Goal: Navigation & Orientation: Find specific page/section

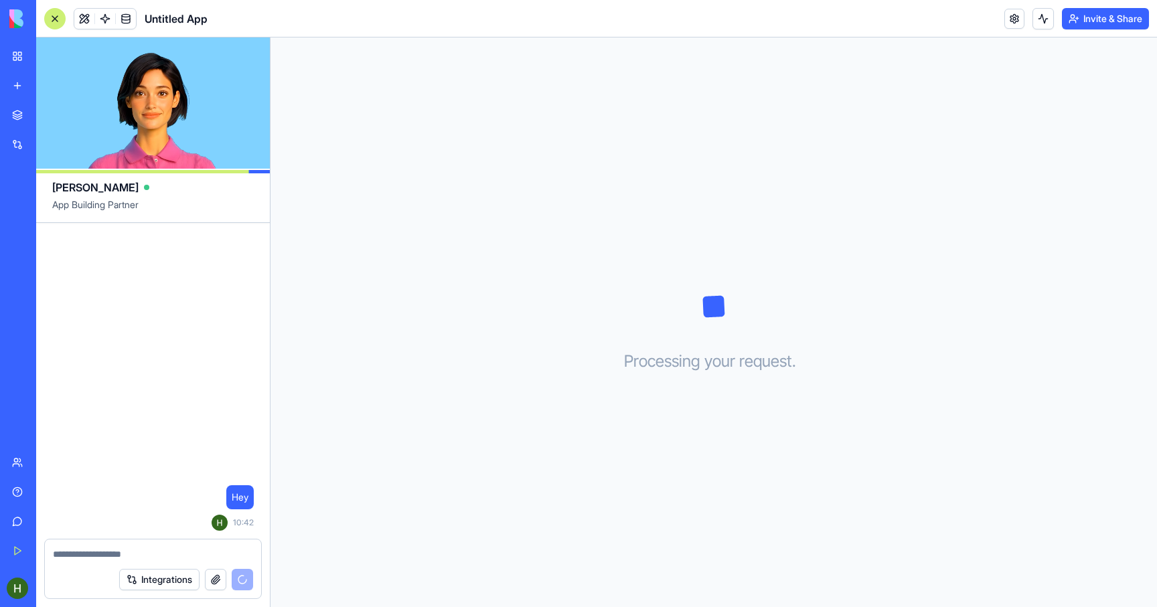
click at [98, 556] on textarea at bounding box center [153, 554] width 200 height 13
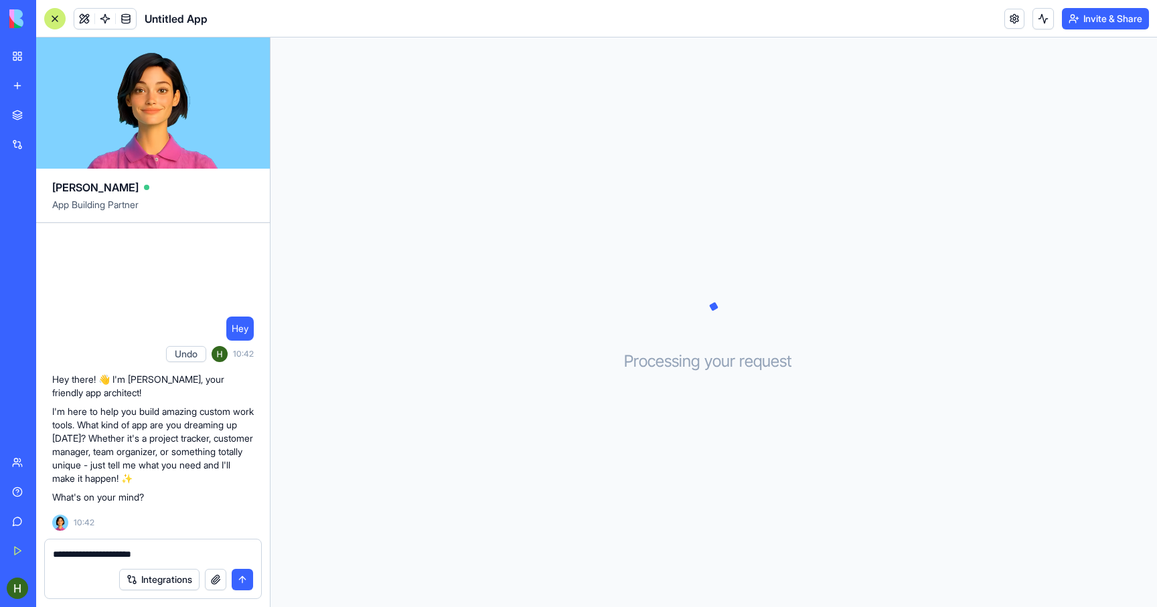
type textarea "**********"
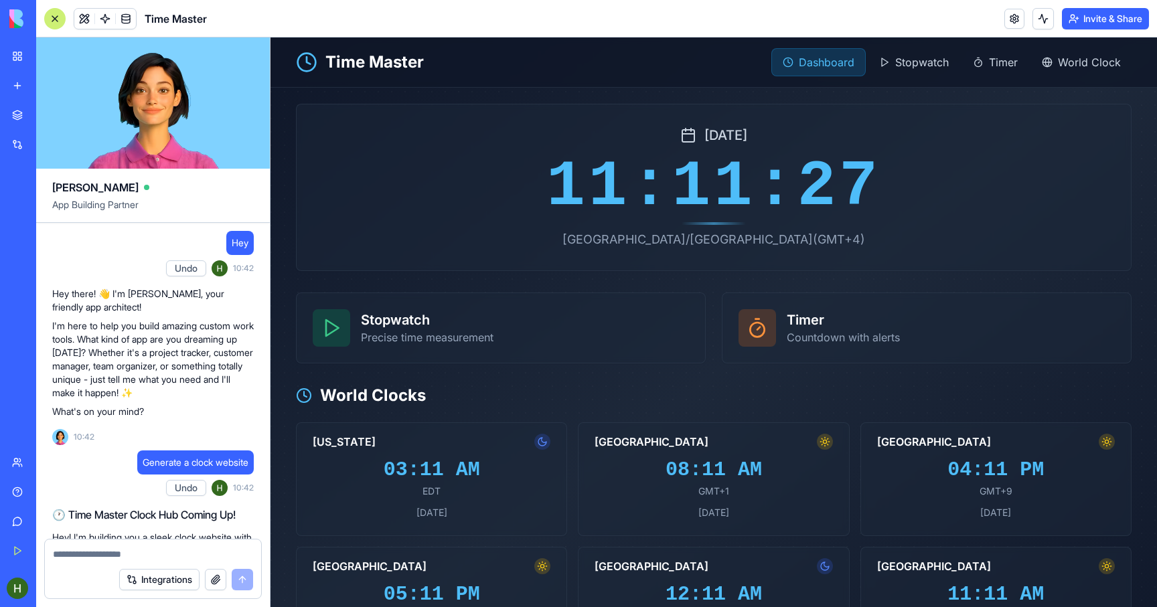
click at [707, 139] on span "[DATE]" at bounding box center [725, 135] width 43 height 19
click at [917, 65] on span "Stopwatch" at bounding box center [922, 62] width 54 height 16
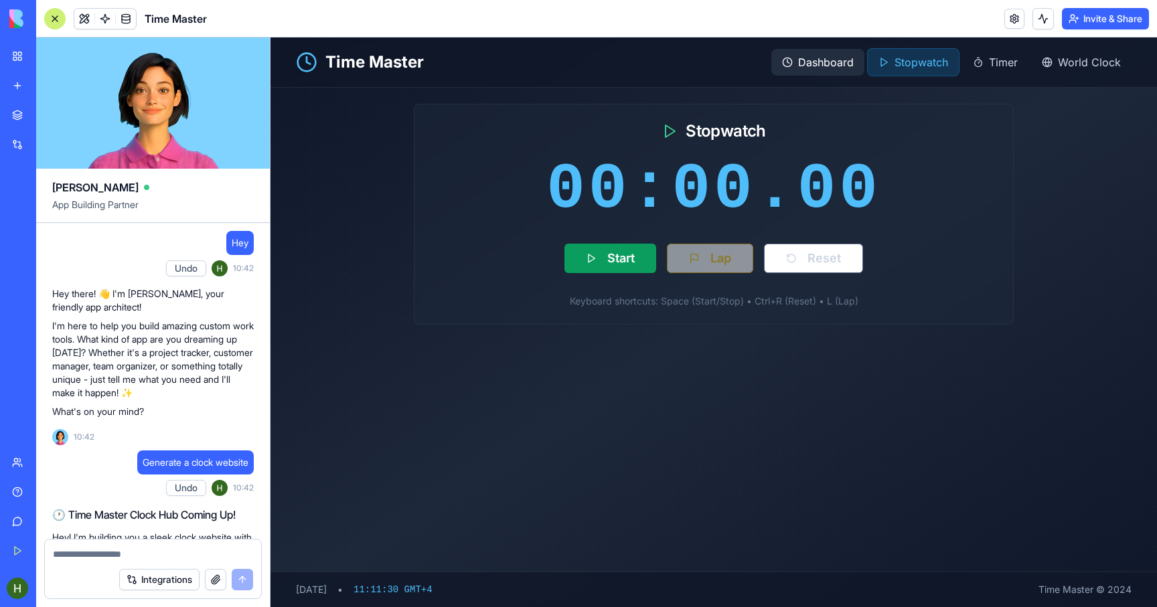
click at [836, 64] on span "Dashboard" at bounding box center [826, 62] width 56 height 16
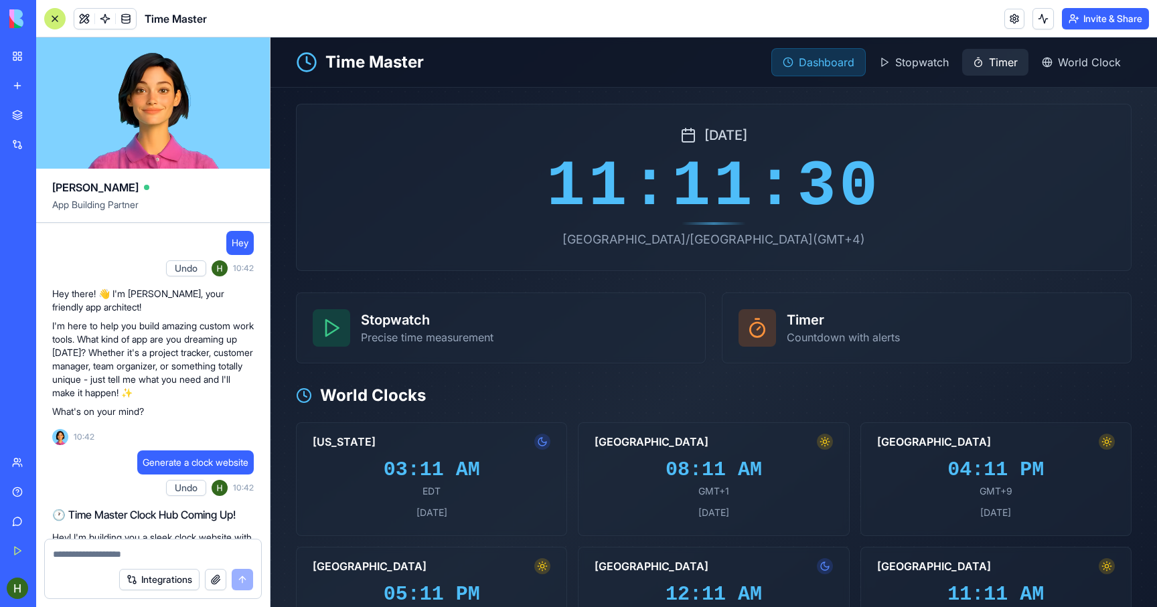
click at [1011, 63] on span "Timer" at bounding box center [1003, 62] width 29 height 16
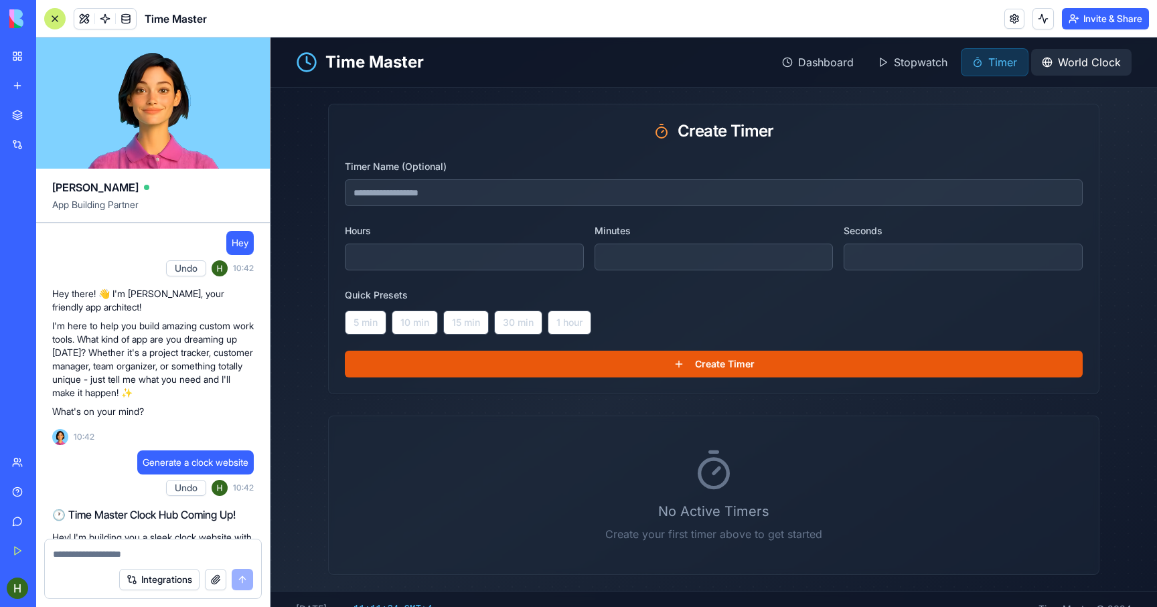
click at [1057, 59] on div "World Clock" at bounding box center [1081, 62] width 100 height 27
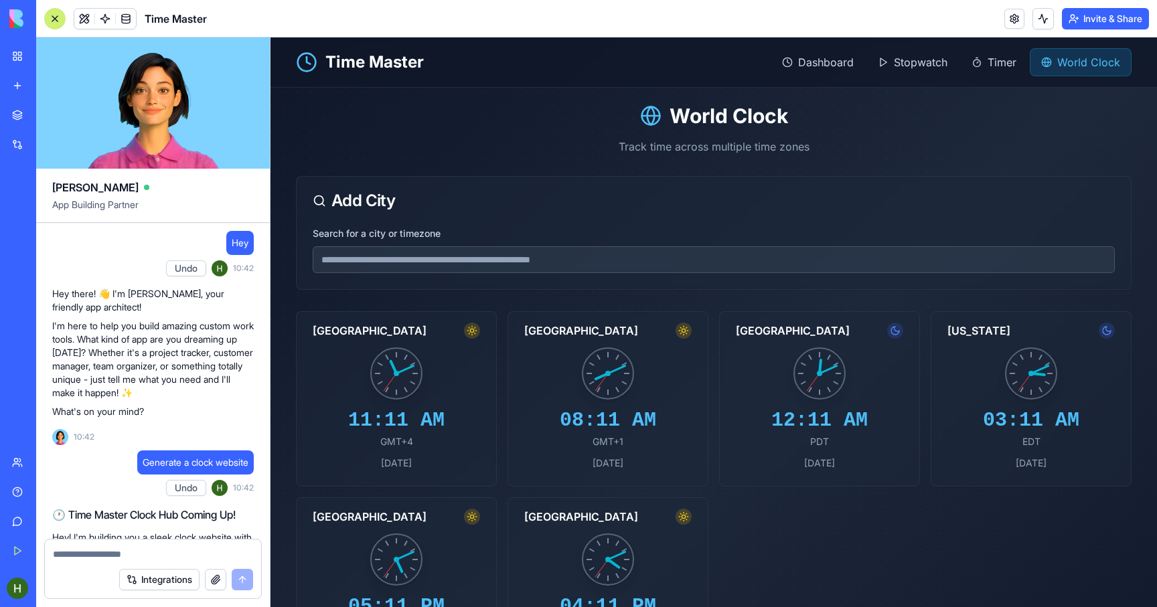
click at [541, 262] on input "Search for a city or timezone" at bounding box center [714, 259] width 802 height 27
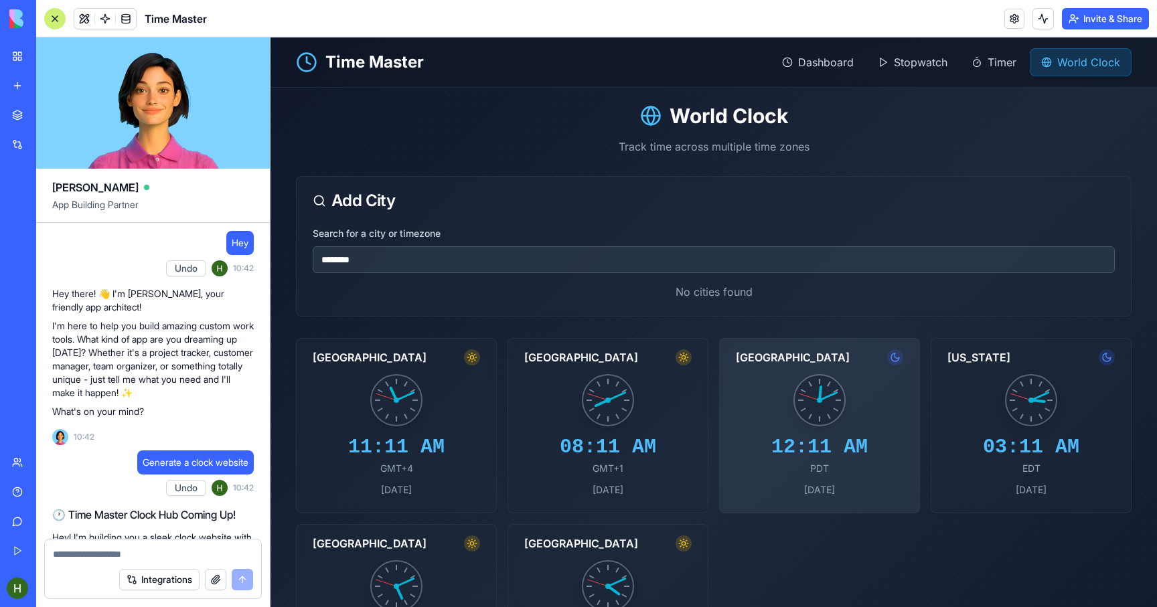
type input "********"
click at [817, 414] on circle at bounding box center [819, 400] width 51 height 51
click at [830, 422] on circle at bounding box center [819, 400] width 51 height 51
click at [808, 395] on circle at bounding box center [819, 400] width 51 height 51
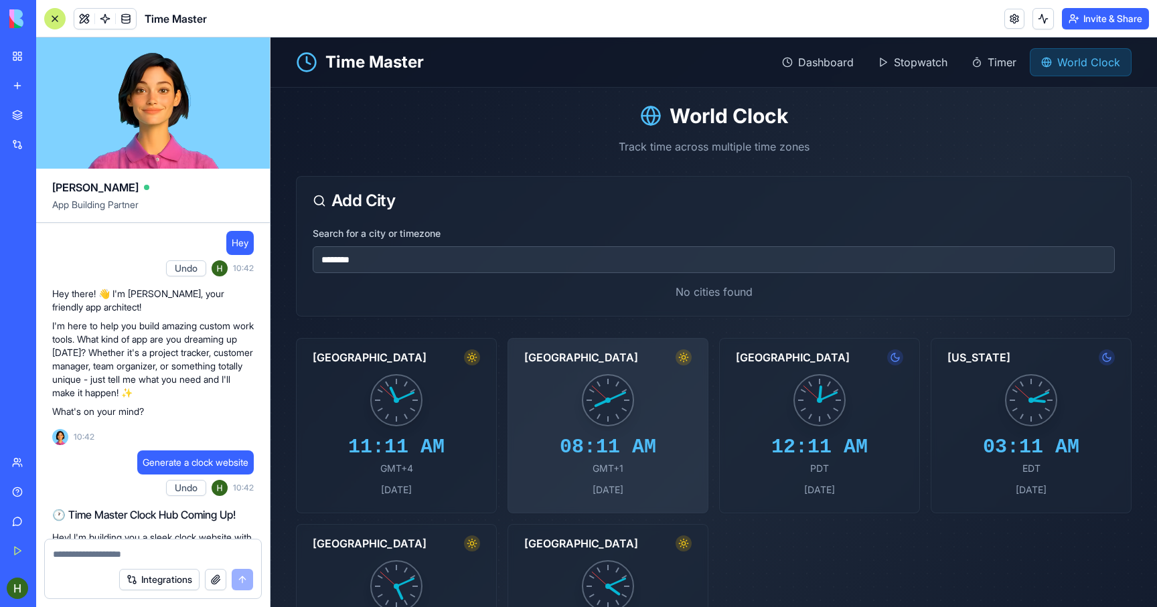
click at [593, 404] on circle at bounding box center [608, 400] width 51 height 51
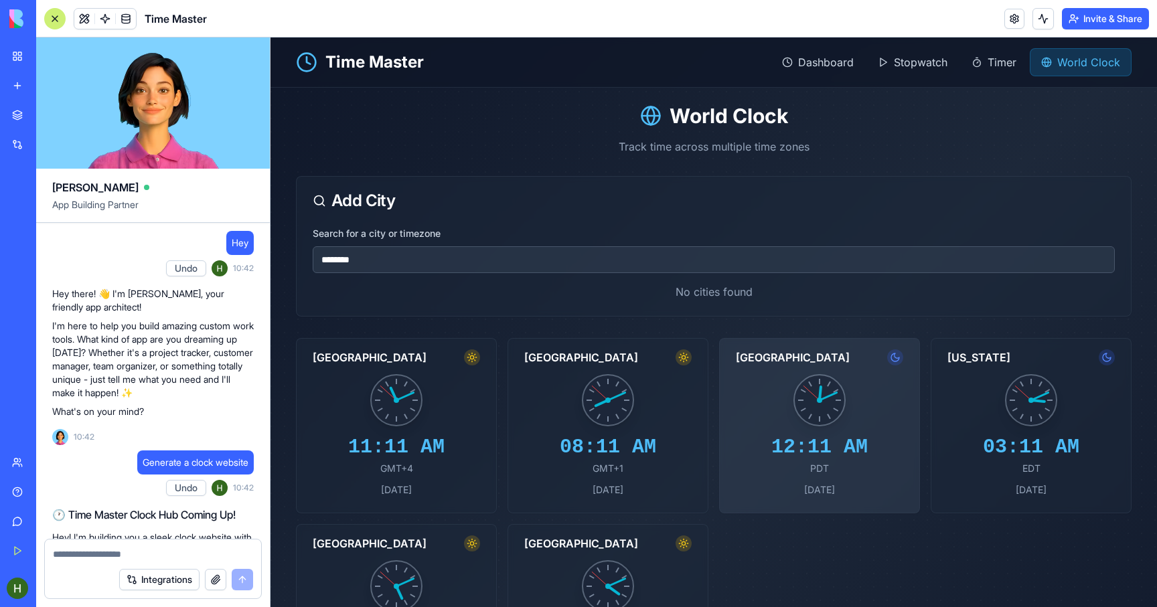
click at [826, 399] on circle at bounding box center [819, 400] width 51 height 51
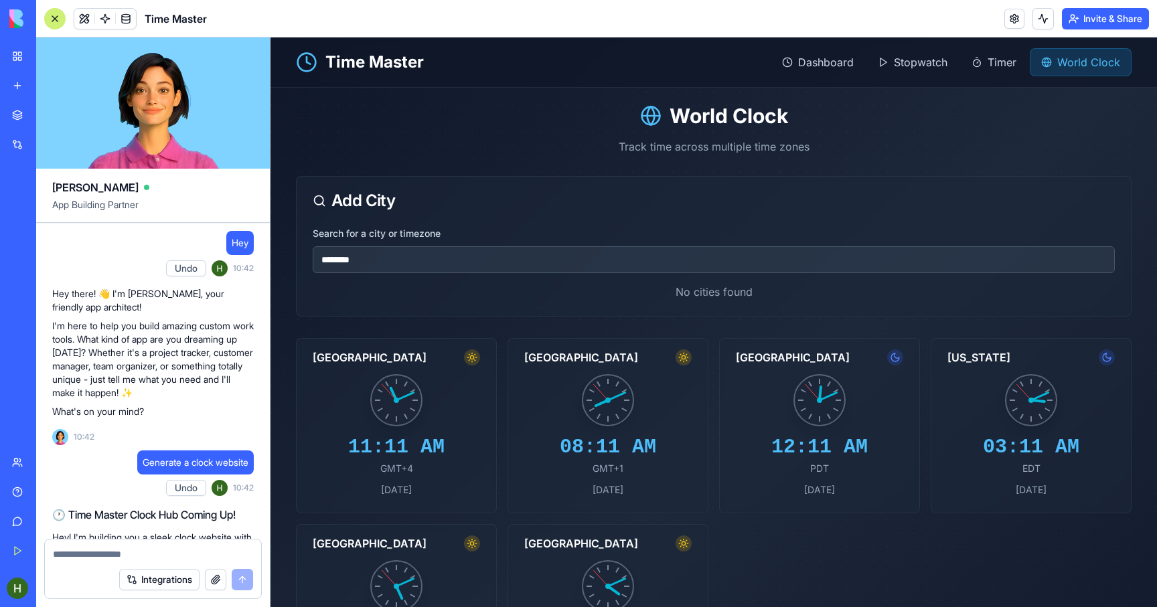
click at [485, 272] on input "********" at bounding box center [714, 259] width 802 height 27
click at [397, 56] on h1 "Time Master" at bounding box center [374, 62] width 98 height 21
click at [389, 63] on h1 "Time Master" at bounding box center [374, 62] width 98 height 21
click at [818, 57] on span "Dashboard" at bounding box center [826, 62] width 56 height 16
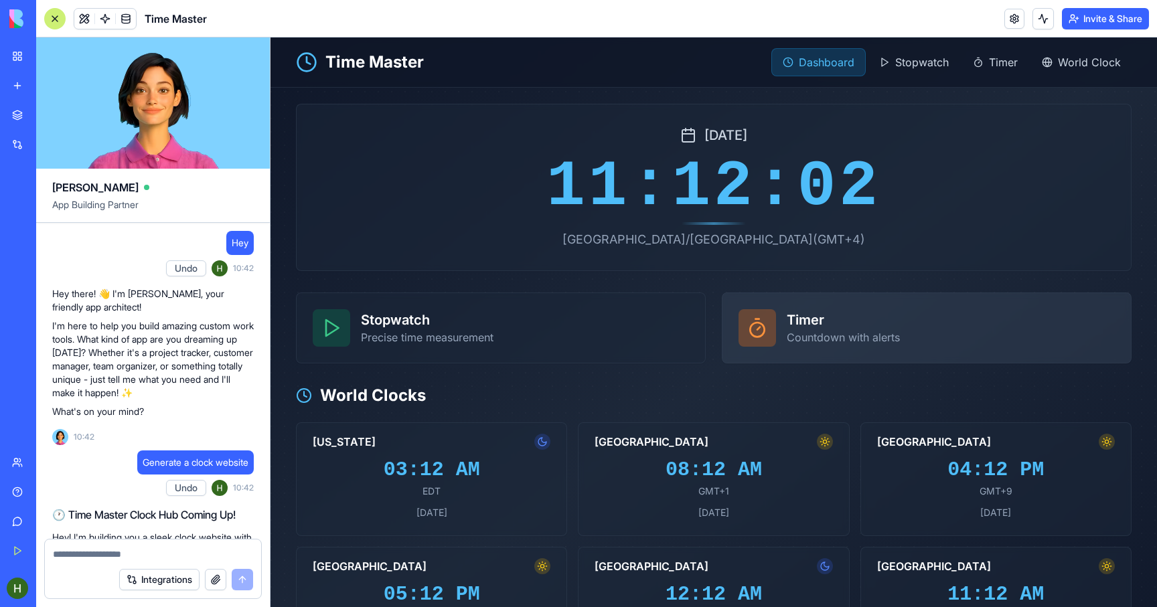
click at [756, 353] on div "Timer Countdown with alerts" at bounding box center [926, 328] width 408 height 70
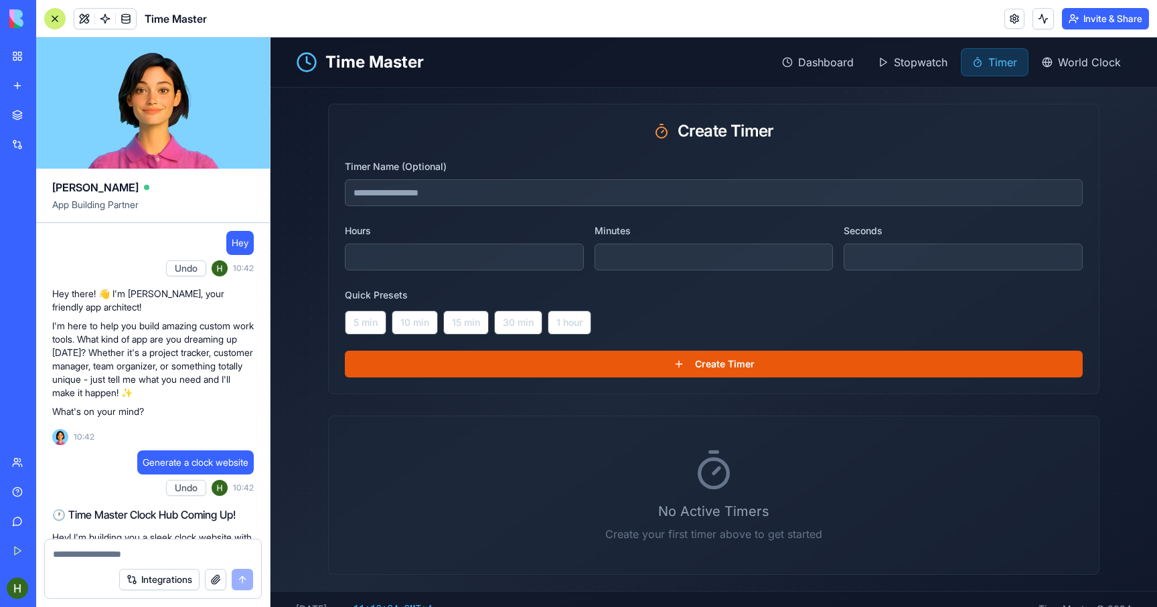
click at [569, 175] on div "Timer Name (Optional)" at bounding box center [714, 182] width 738 height 48
click at [325, 65] on div "Time Master" at bounding box center [360, 62] width 128 height 21
click at [311, 65] on icon at bounding box center [306, 62] width 21 height 21
click at [841, 72] on div "Dashboard" at bounding box center [817, 62] width 93 height 27
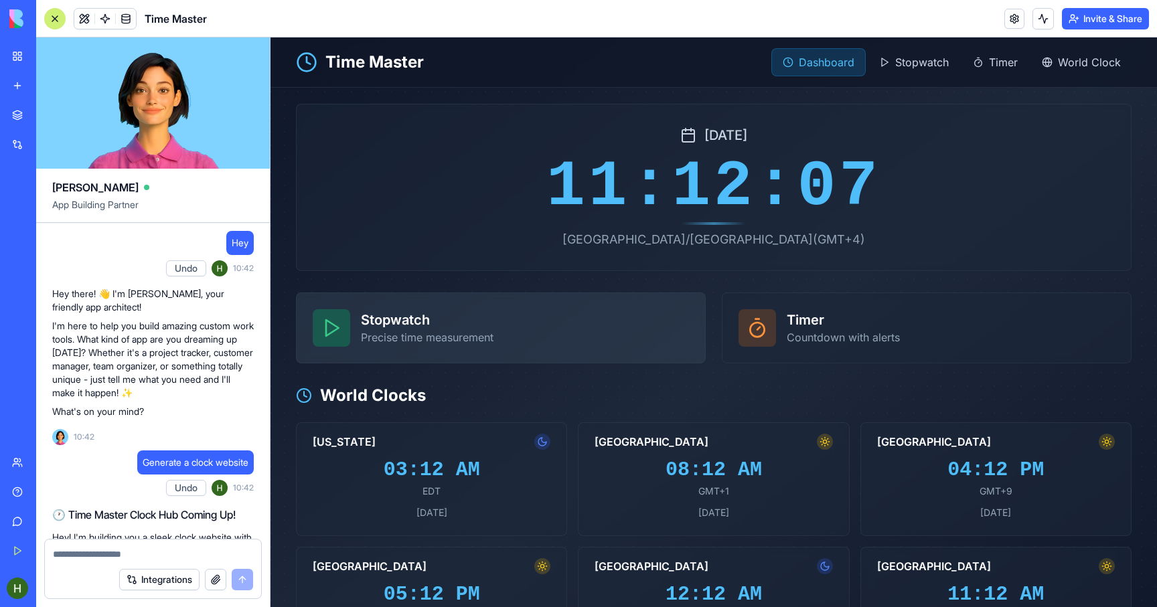
click at [442, 349] on div "Stopwatch Precise time measurement" at bounding box center [501, 328] width 408 height 70
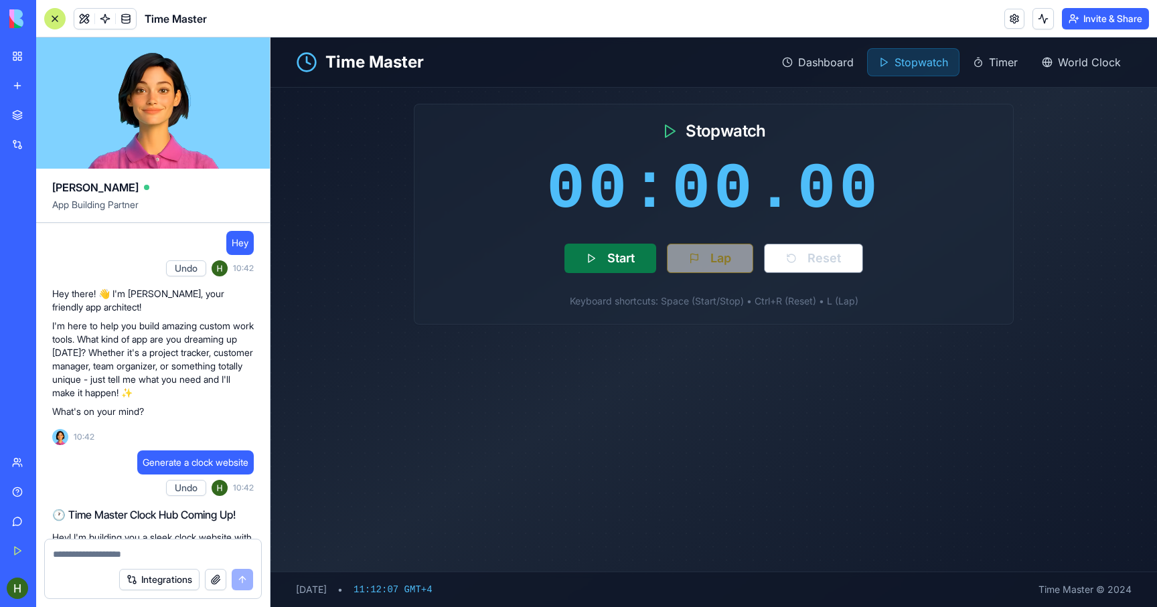
click at [609, 263] on button "Start" at bounding box center [610, 258] width 92 height 29
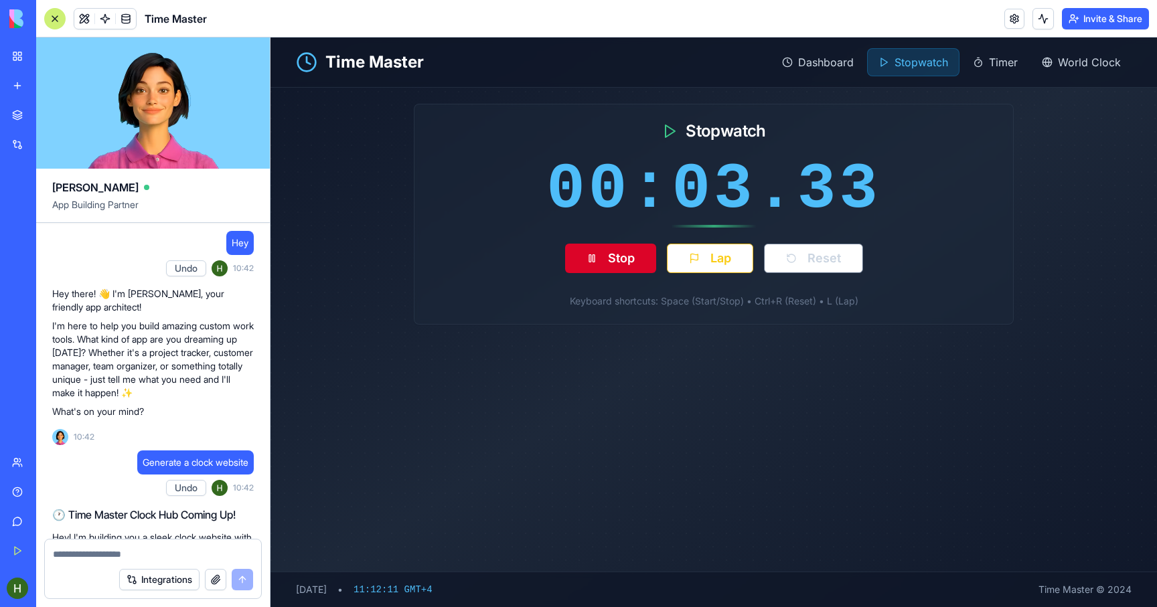
click at [624, 258] on button "Stop" at bounding box center [610, 258] width 91 height 29
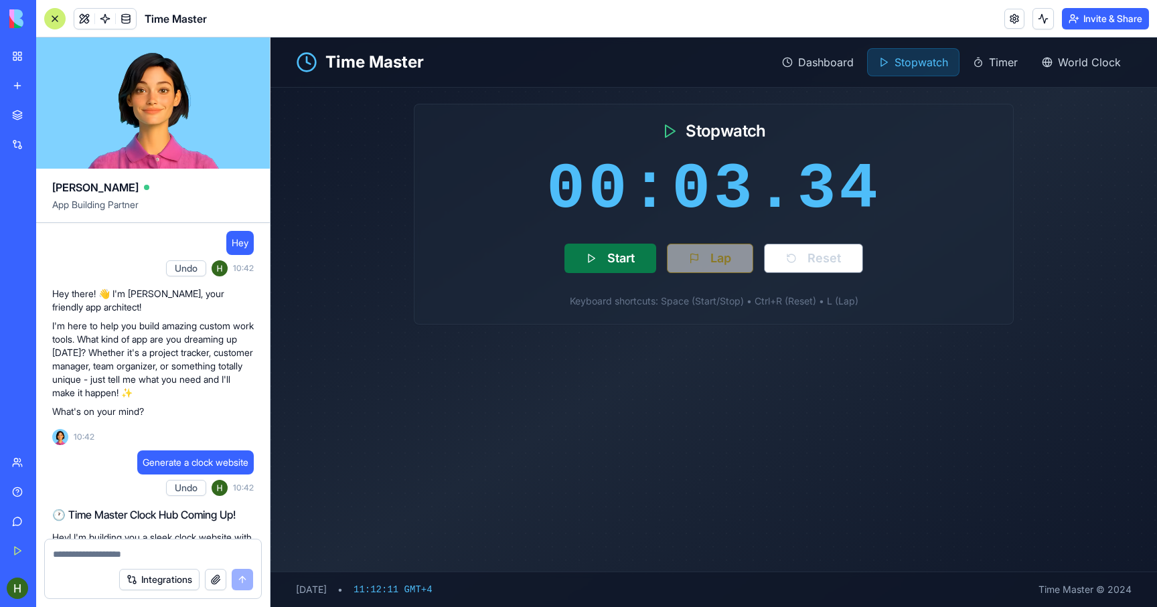
click at [629, 253] on button "Start" at bounding box center [610, 258] width 92 height 29
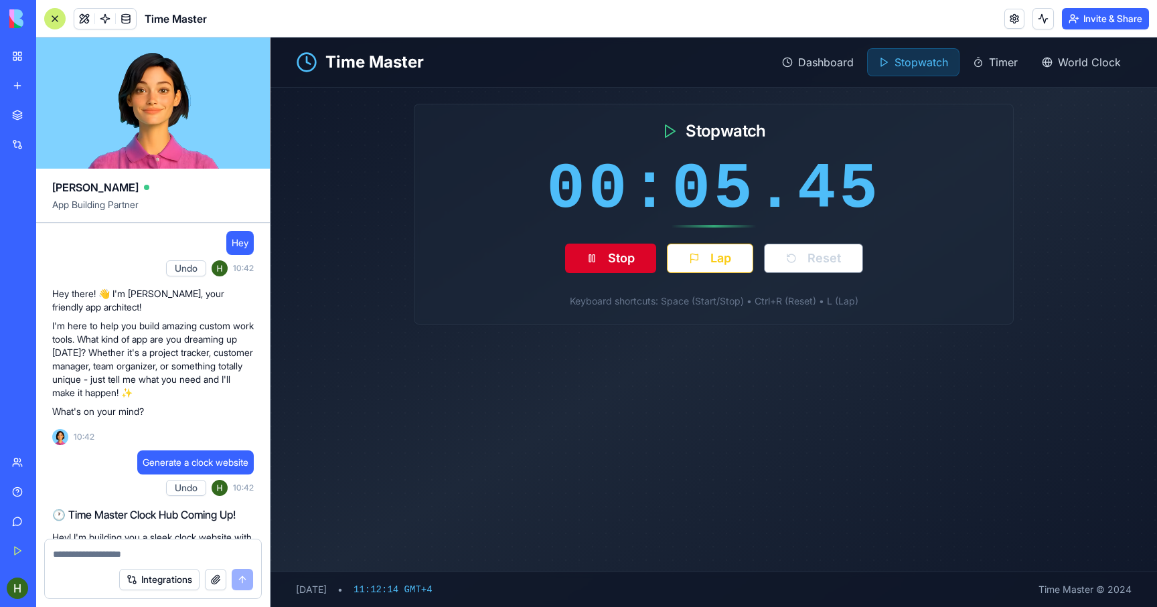
click at [619, 249] on button "Stop" at bounding box center [610, 258] width 91 height 29
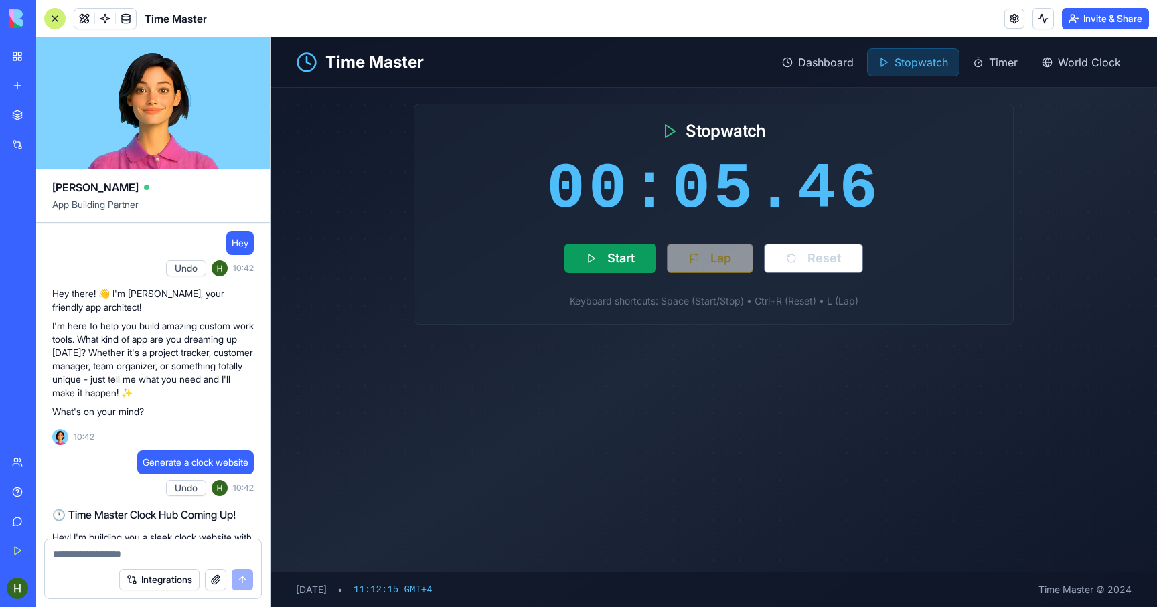
click at [372, 62] on h1 "Time Master" at bounding box center [374, 62] width 98 height 21
click at [803, 53] on div "Dashboard" at bounding box center [817, 62] width 93 height 27
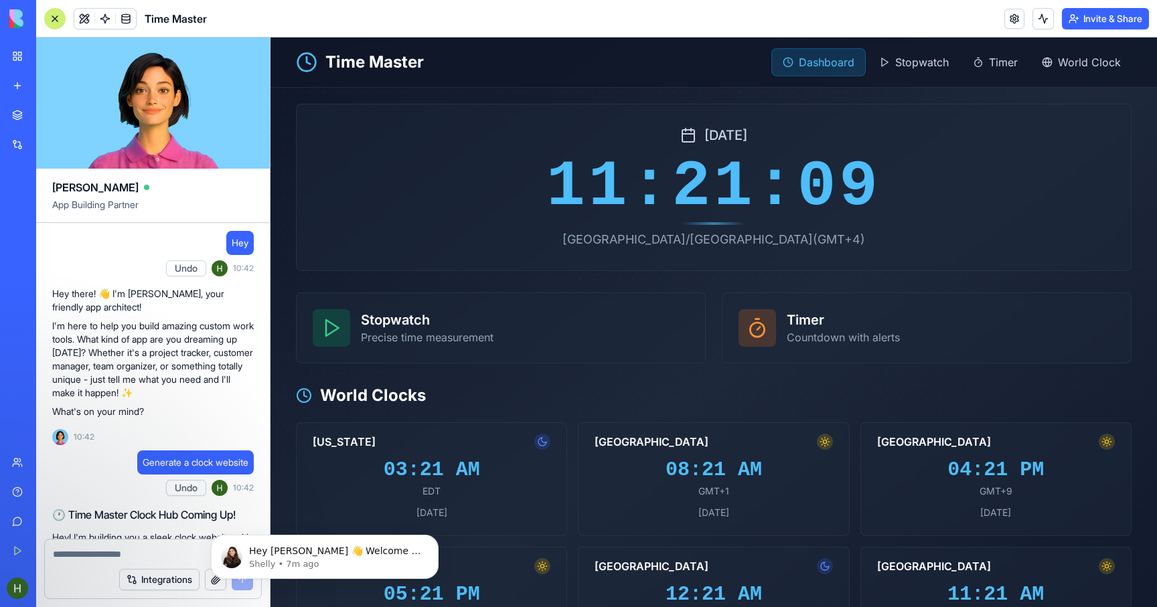
click at [13, 21] on img at bounding box center [50, 18] width 83 height 19
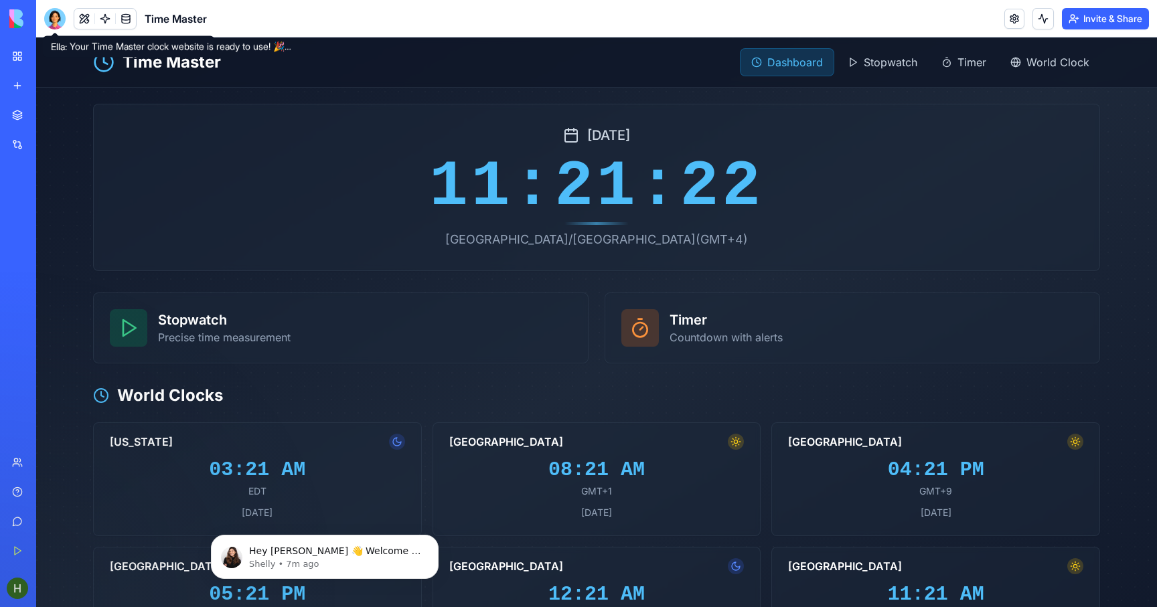
click at [50, 465] on div "Team" at bounding box center [40, 462] width 17 height 13
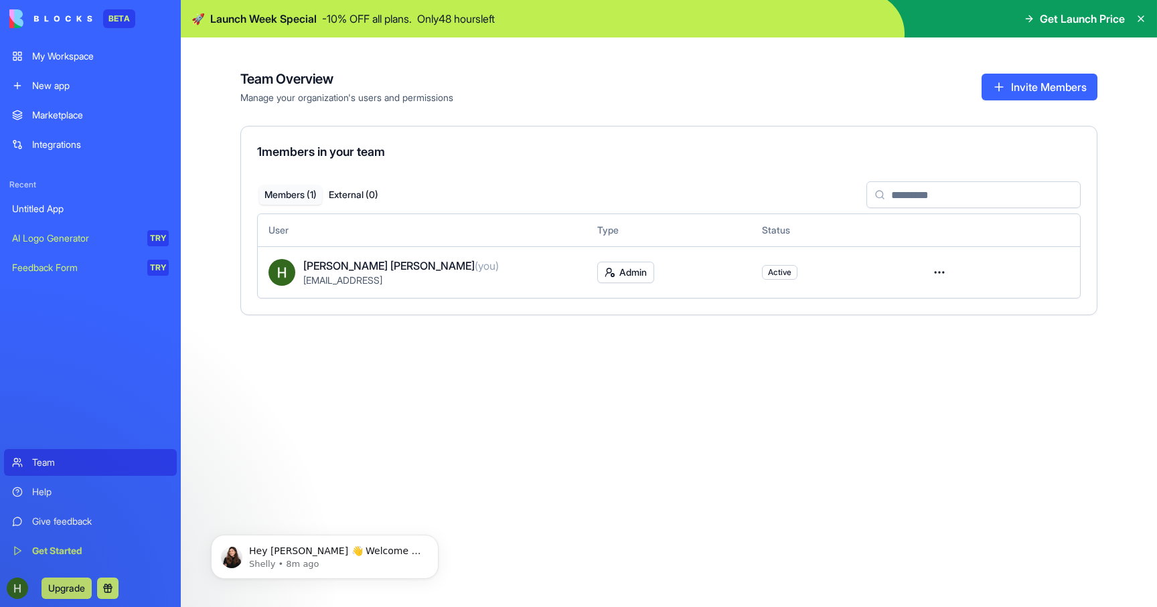
click at [285, 11] on span "Launch Week Special" at bounding box center [263, 19] width 106 height 16
click at [262, 17] on span "Launch Week Special" at bounding box center [263, 19] width 106 height 16
click at [277, 453] on div "Team Overview Manage your organization's users and permissions Invite Members 1…" at bounding box center [669, 322] width 976 height 570
